Goal: Use online tool/utility: Use online tool/utility

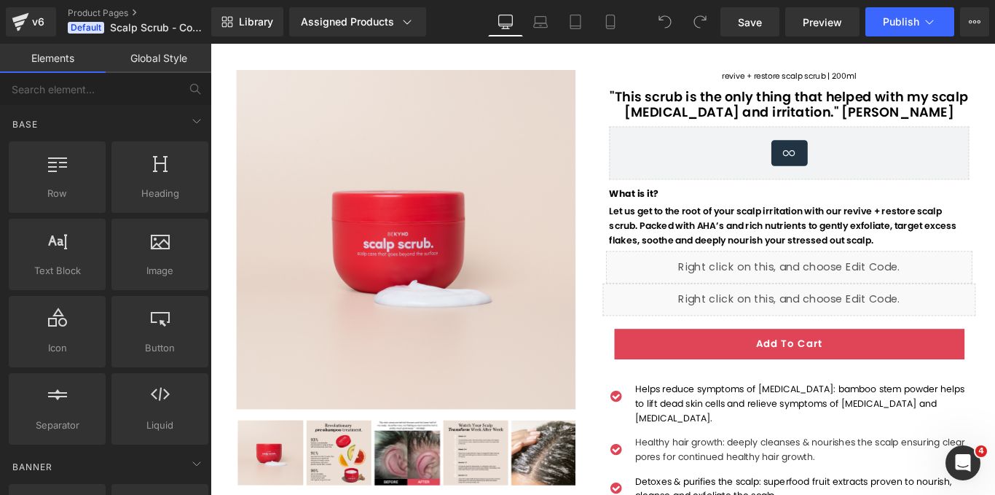
scroll to position [73, 0]
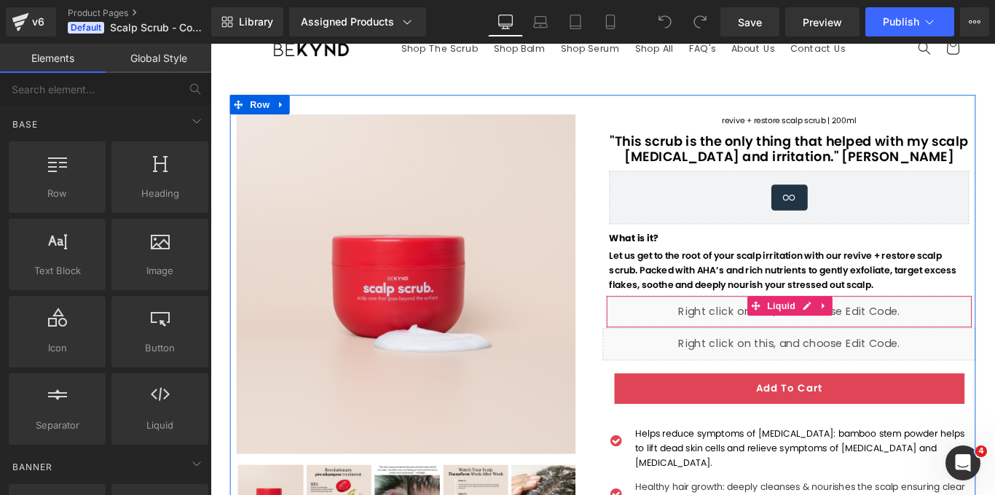
click at [746, 349] on div "Liquid" at bounding box center [861, 344] width 412 height 36
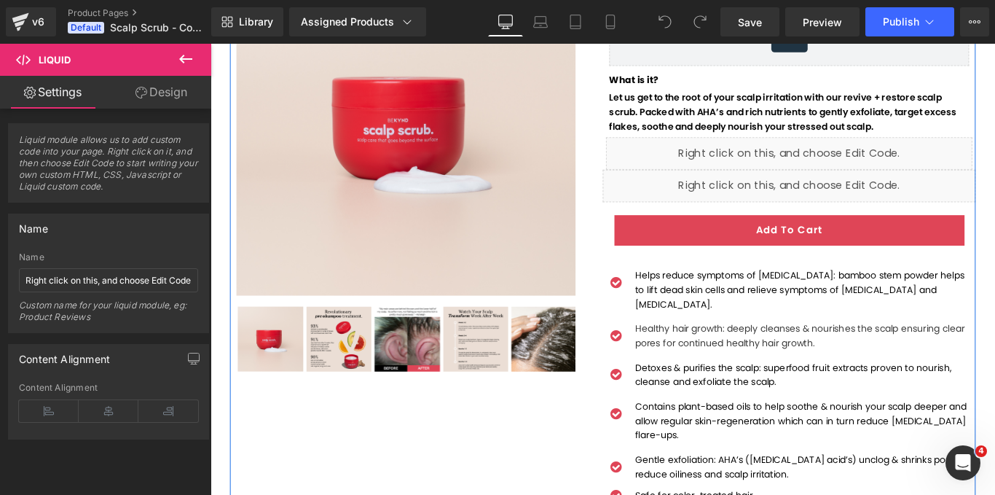
scroll to position [219, 0]
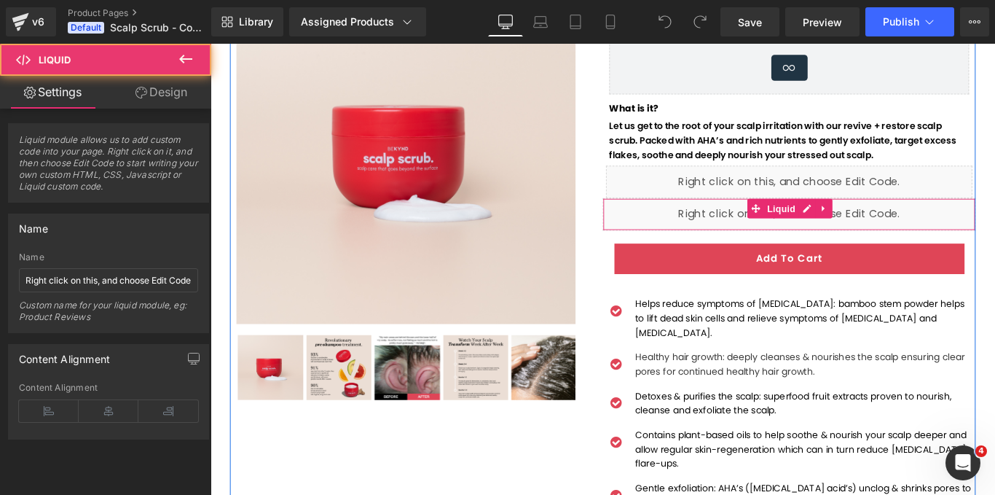
click at [743, 233] on div "Liquid" at bounding box center [860, 235] width 419 height 36
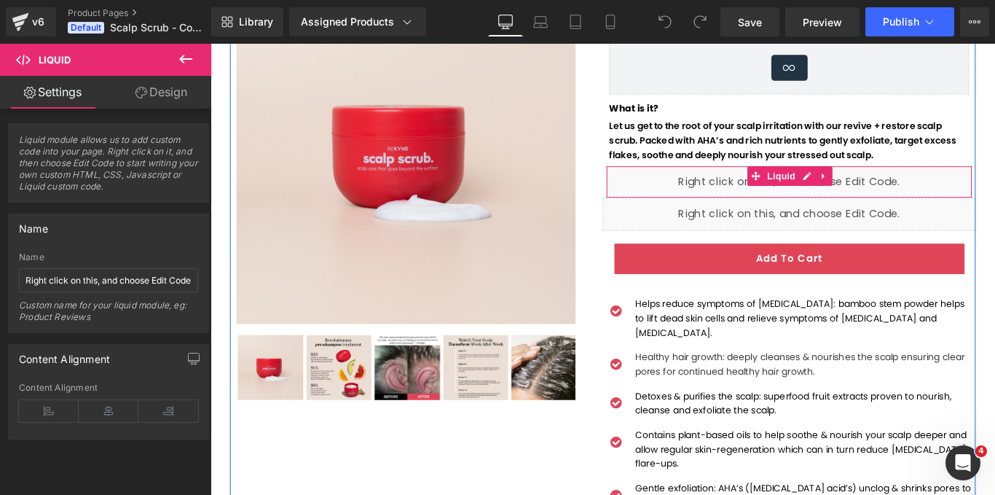
click at [695, 191] on div "Liquid" at bounding box center [861, 199] width 412 height 36
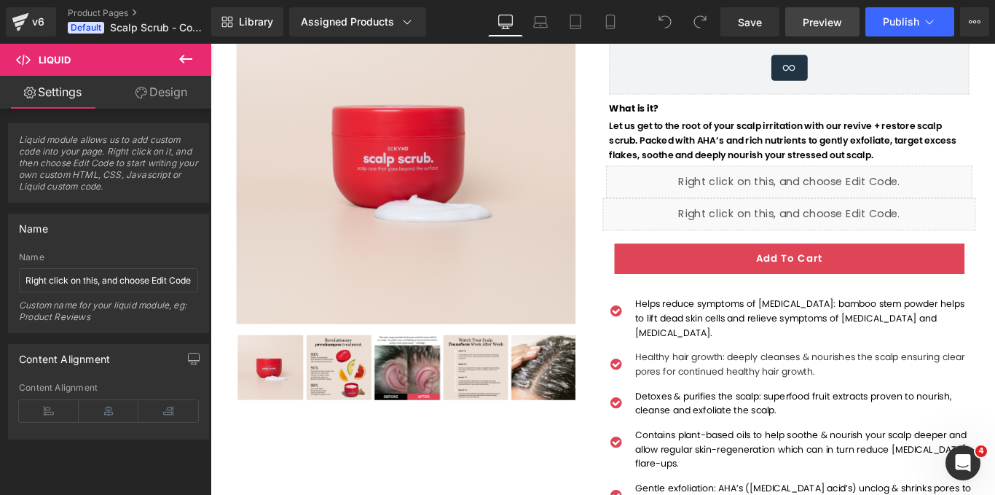
click at [806, 20] on span "Preview" at bounding box center [822, 22] width 39 height 15
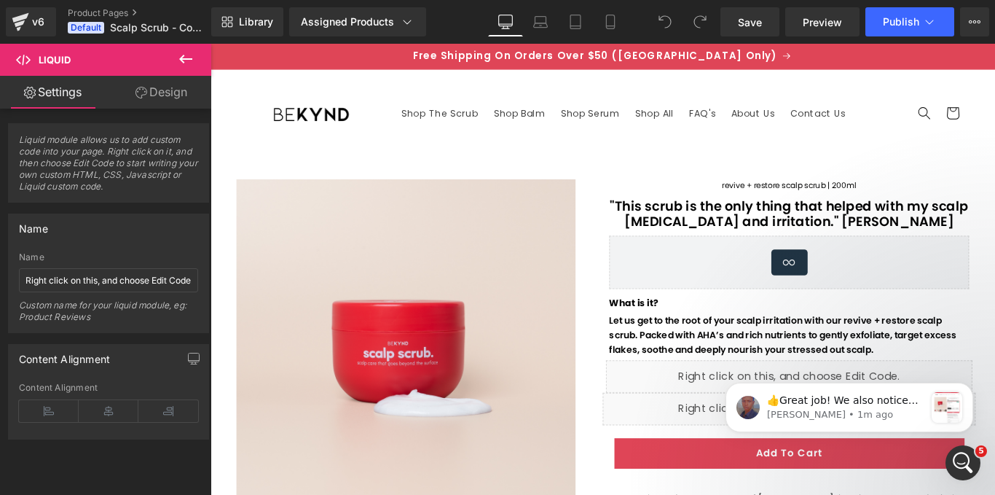
scroll to position [0, 0]
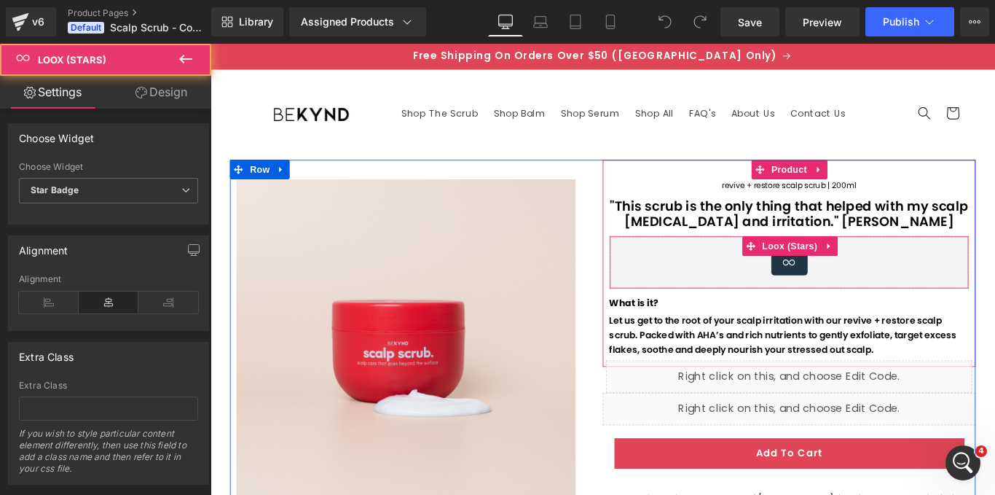
click at [927, 299] on div "Loox (Stars) - Star Badge" at bounding box center [861, 289] width 374 height 29
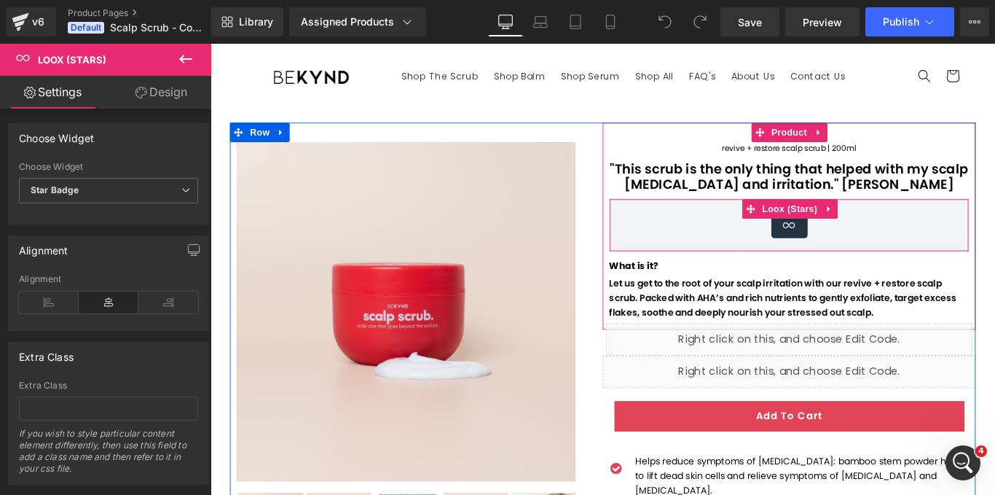
scroll to position [73, 0]
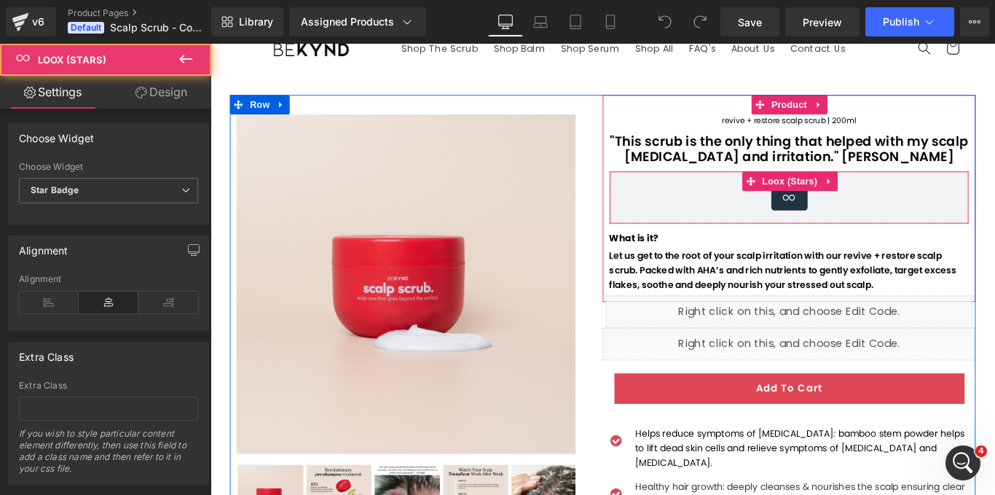
click at [770, 219] on div "Loox (Stars) - Star Badge" at bounding box center [861, 216] width 374 height 29
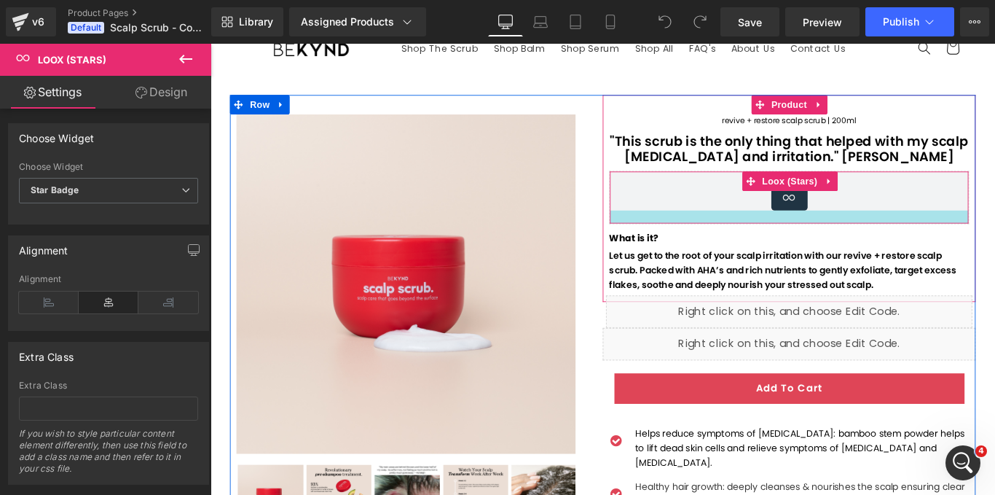
scroll to position [146, 0]
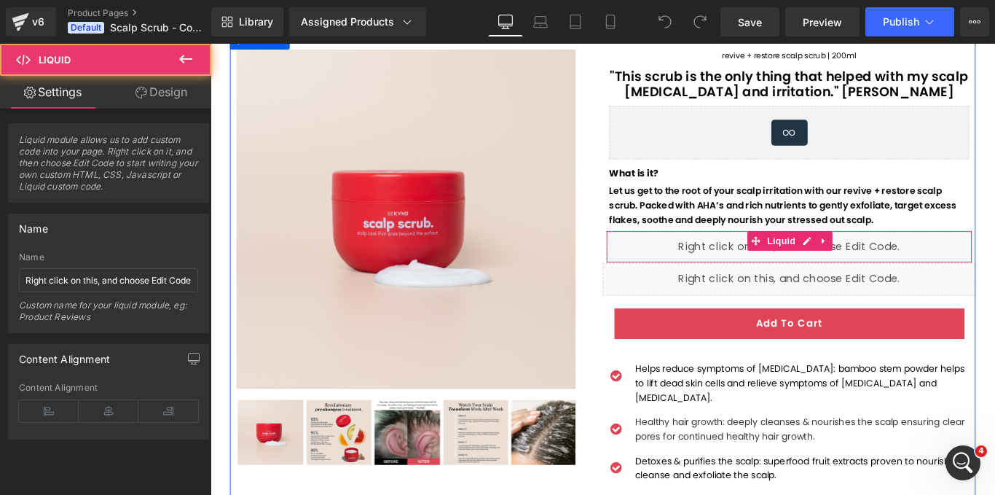
click at [765, 278] on div "Liquid" at bounding box center [861, 271] width 412 height 36
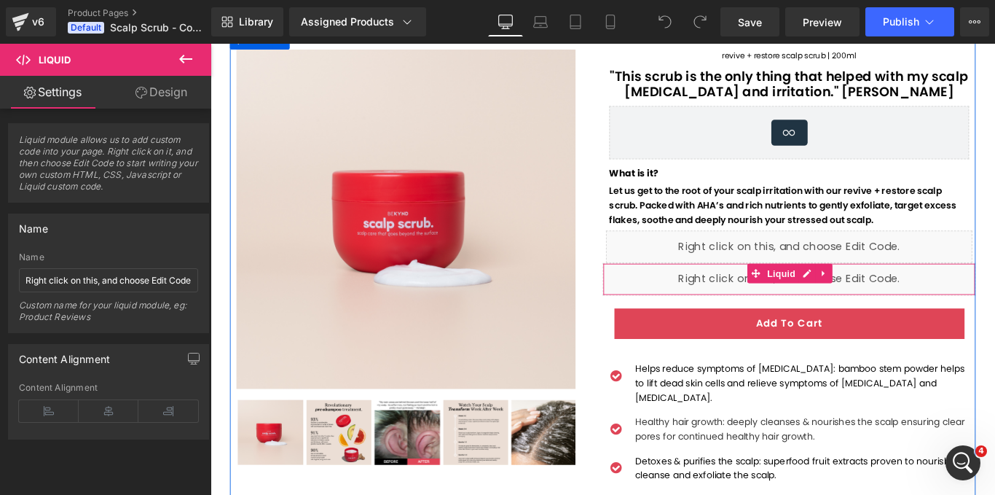
click at [764, 305] on div "Liquid" at bounding box center [860, 308] width 419 height 36
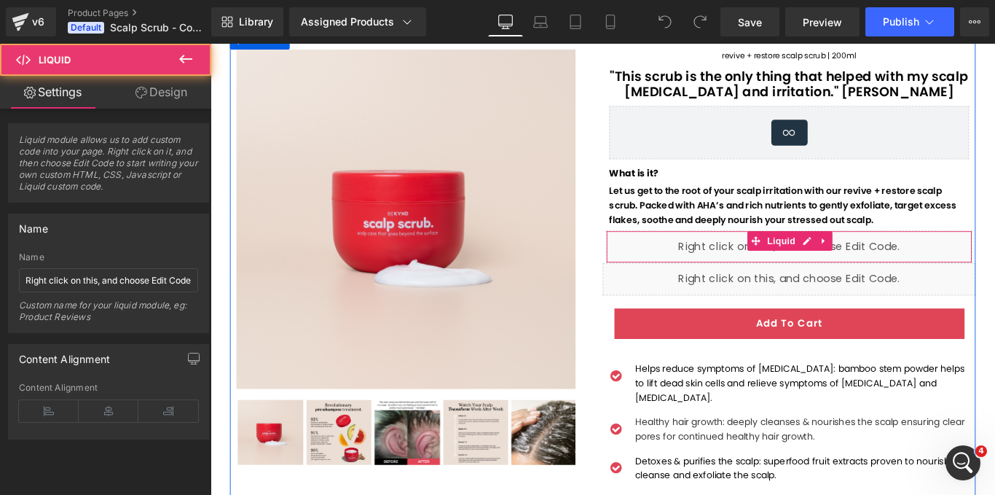
click at [913, 270] on div "Liquid" at bounding box center [861, 271] width 412 height 36
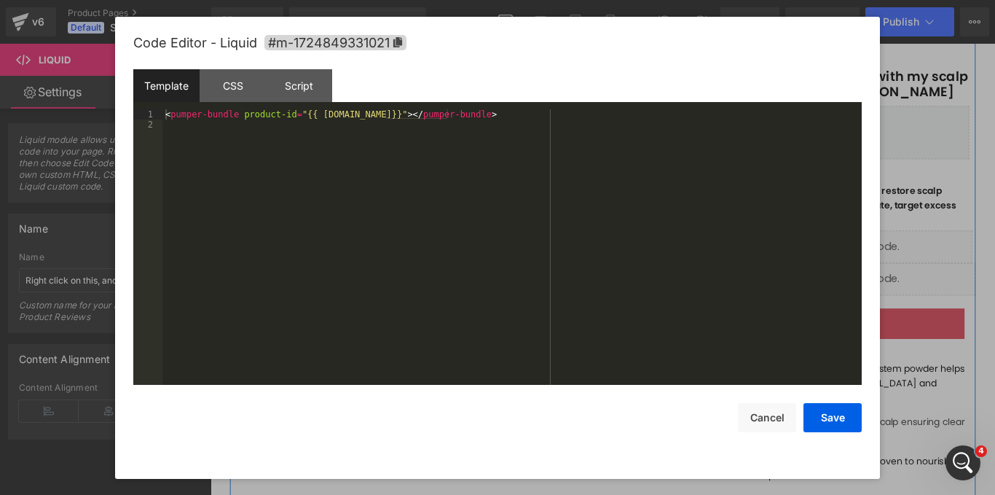
click at [876, 263] on icon at bounding box center [876, 265] width 7 height 7
click at [248, 90] on div "CSS" at bounding box center [233, 85] width 66 height 33
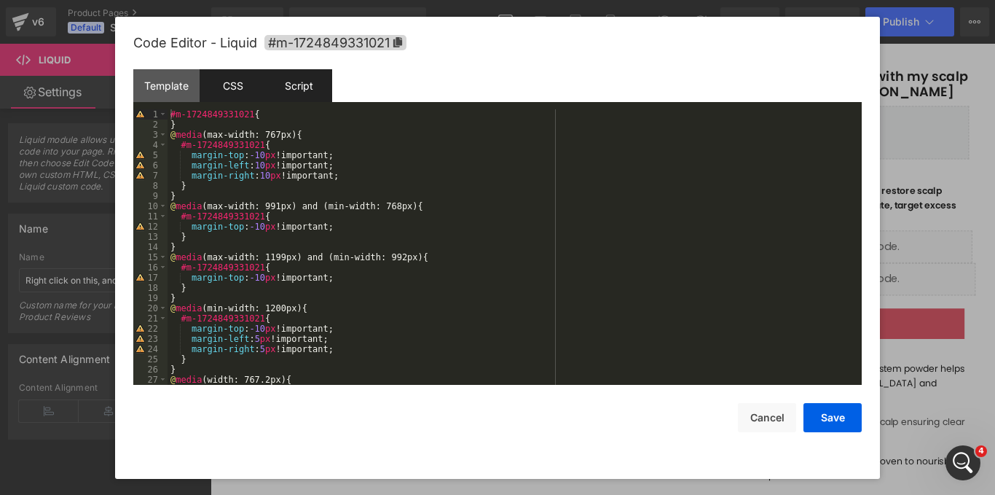
click at [278, 88] on div "Script" at bounding box center [299, 85] width 66 height 33
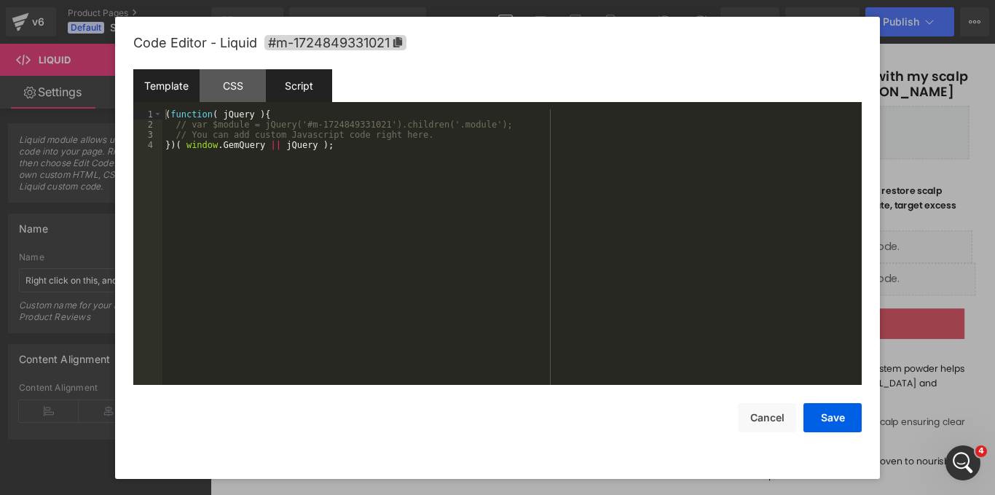
click at [138, 87] on div "Template" at bounding box center [166, 85] width 66 height 33
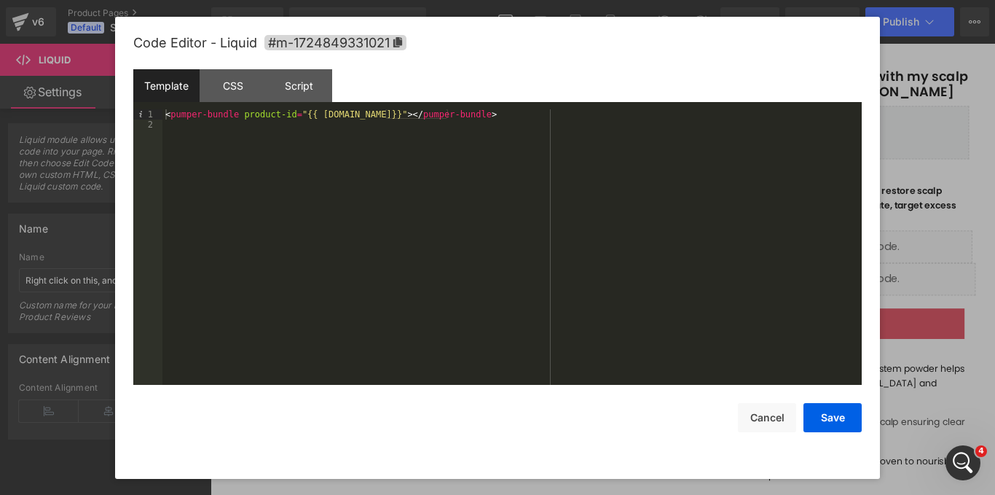
click at [911, 182] on div at bounding box center [497, 247] width 995 height 495
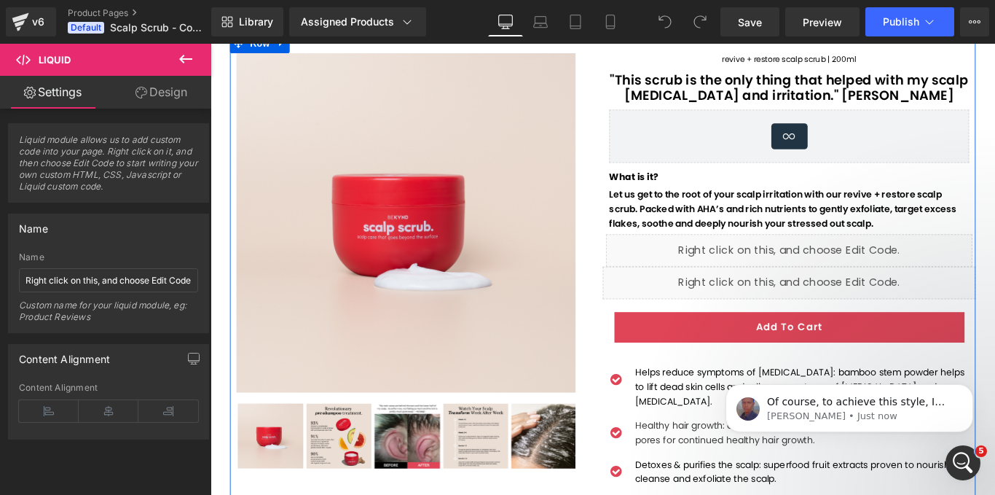
scroll to position [0, 0]
